Goal: Task Accomplishment & Management: Complete application form

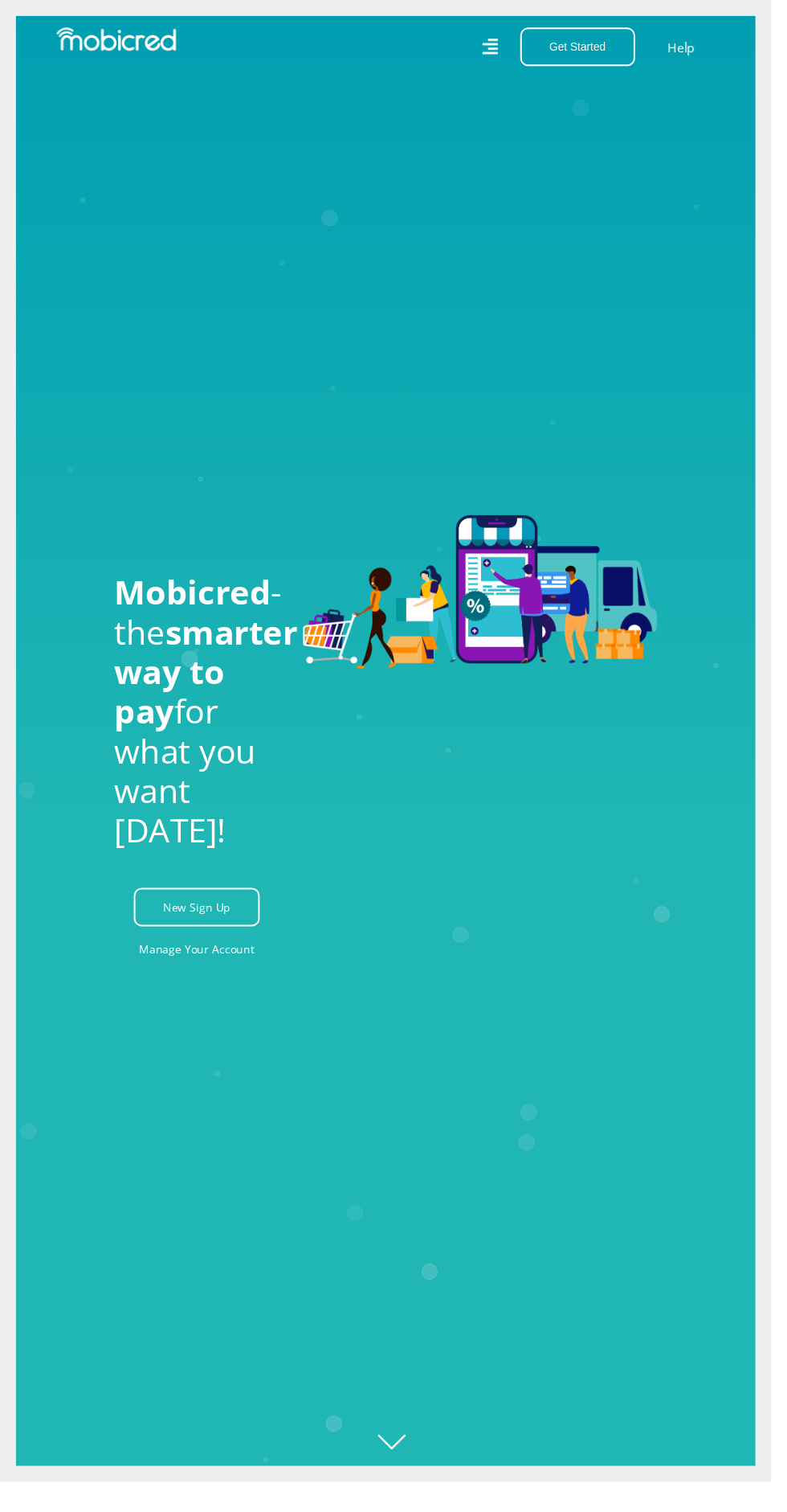
scroll to position [0, 1302]
click at [204, 945] on link "New Sign Up" at bounding box center [201, 925] width 129 height 39
click at [584, 47] on button "Get Started" at bounding box center [590, 47] width 117 height 39
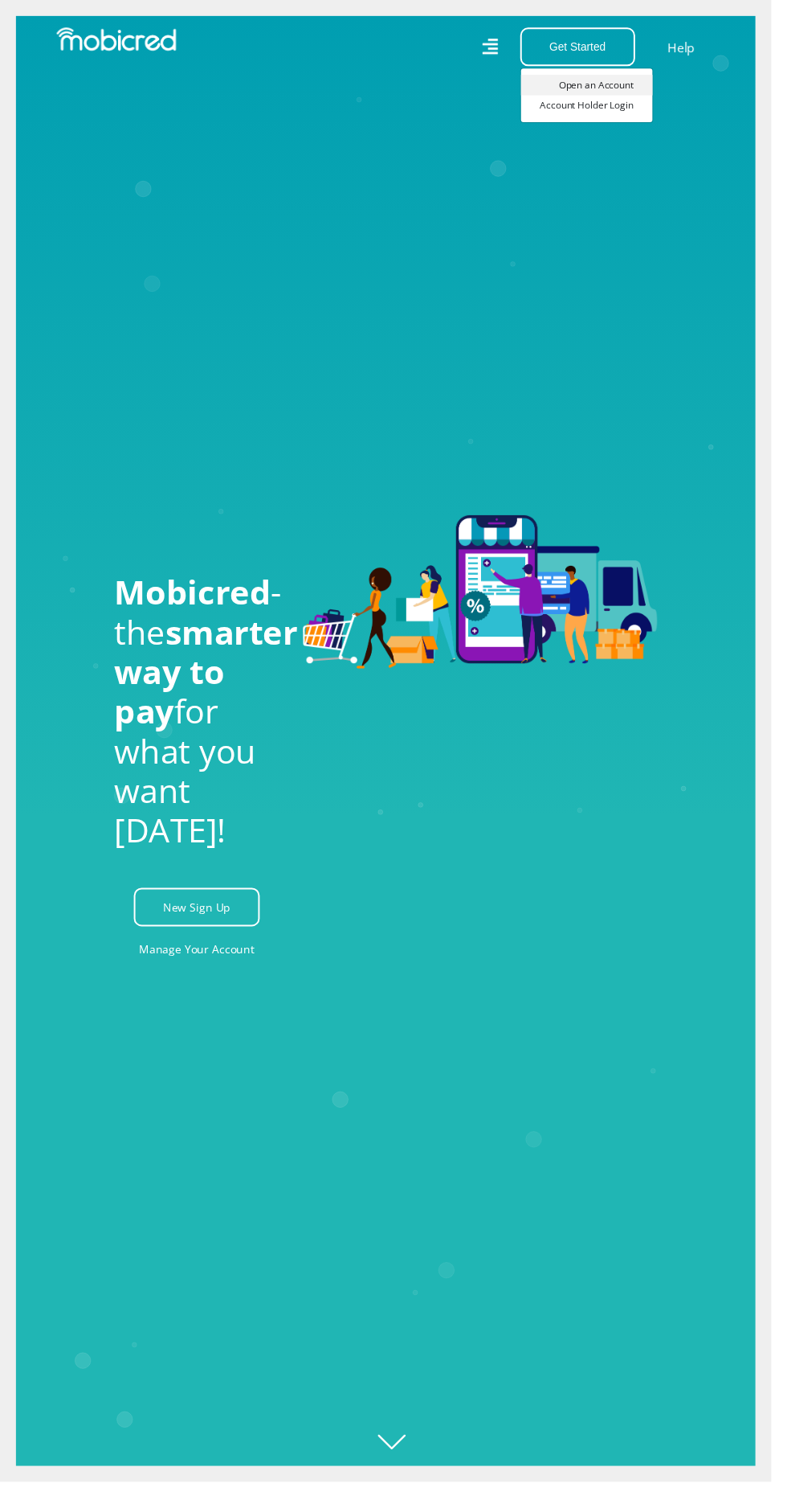
click at [602, 88] on link "Open an Account" at bounding box center [599, 87] width 134 height 21
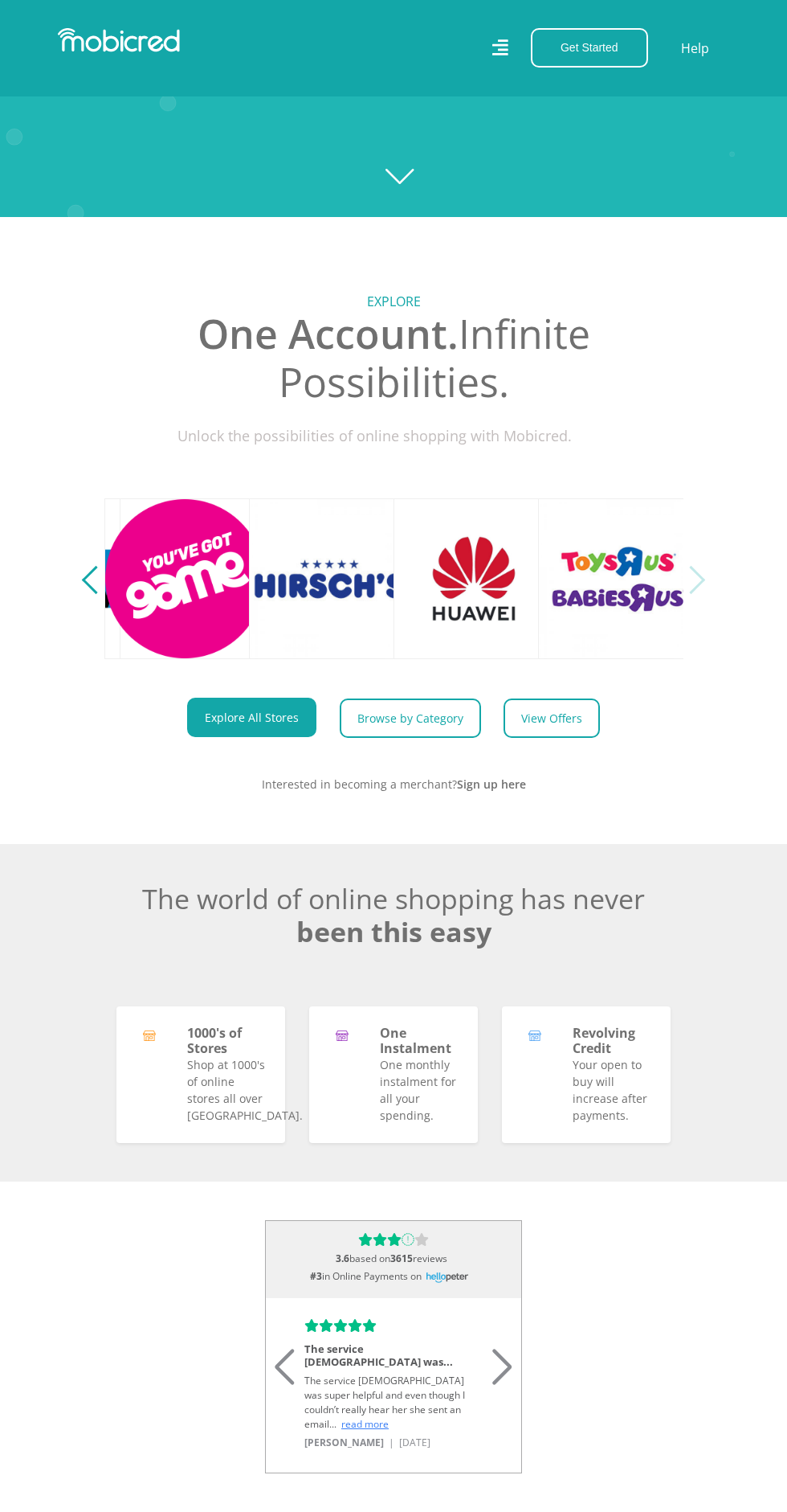
scroll to position [0, 2330]
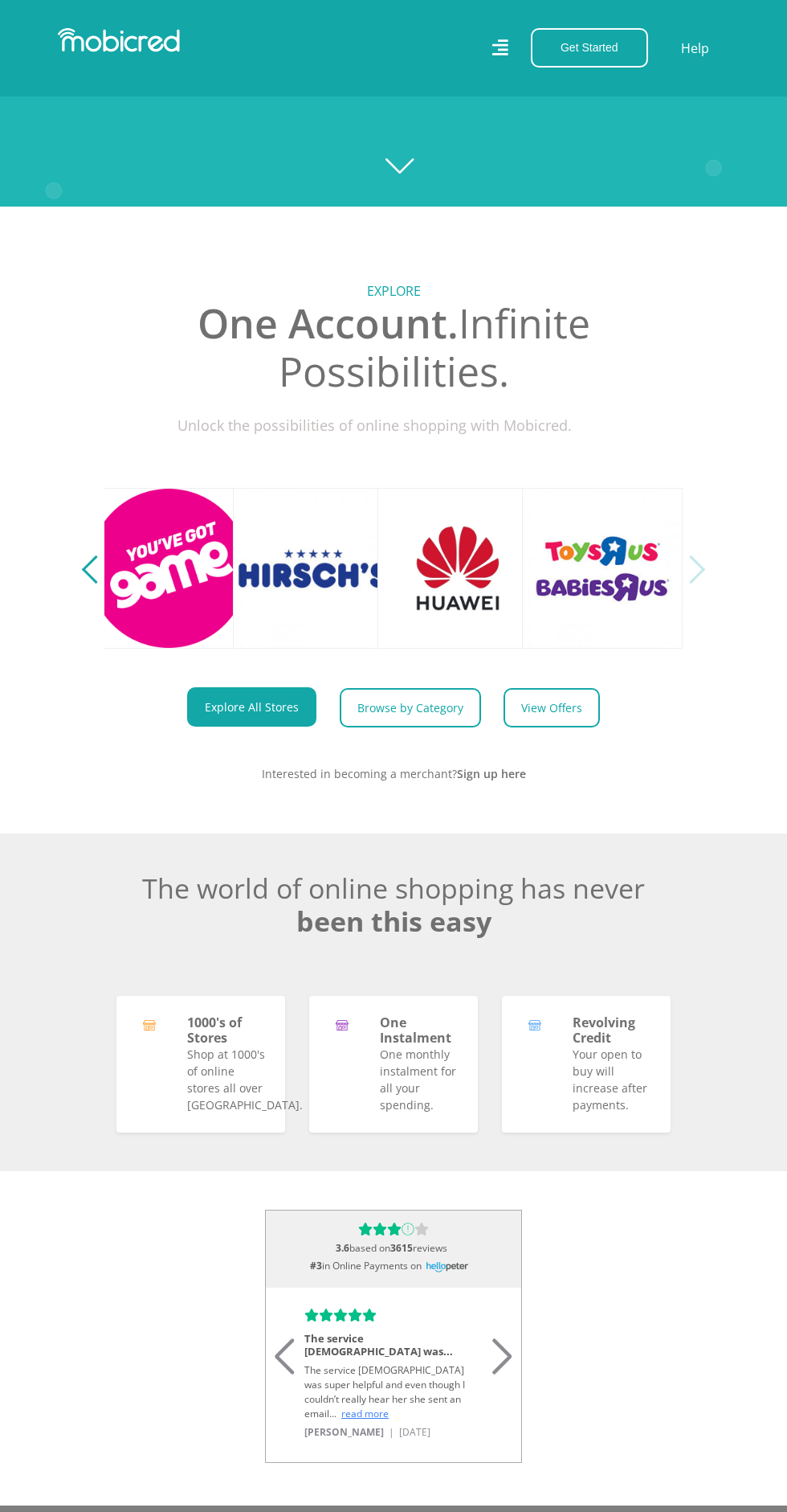
scroll to position [1306, 0]
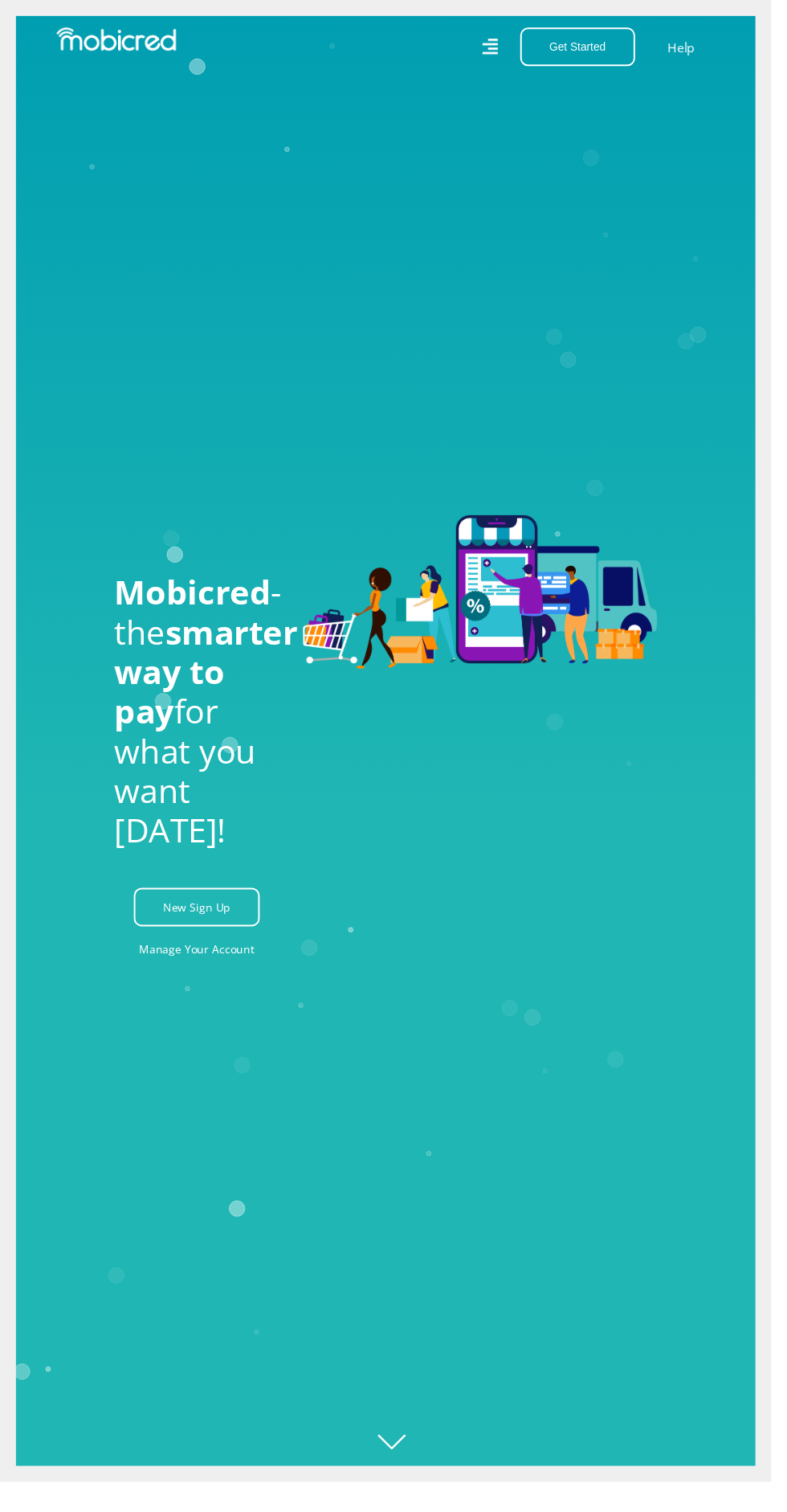
click at [188, 945] on link "New Sign Up" at bounding box center [201, 925] width 129 height 39
